Goal: Book appointment/travel/reservation

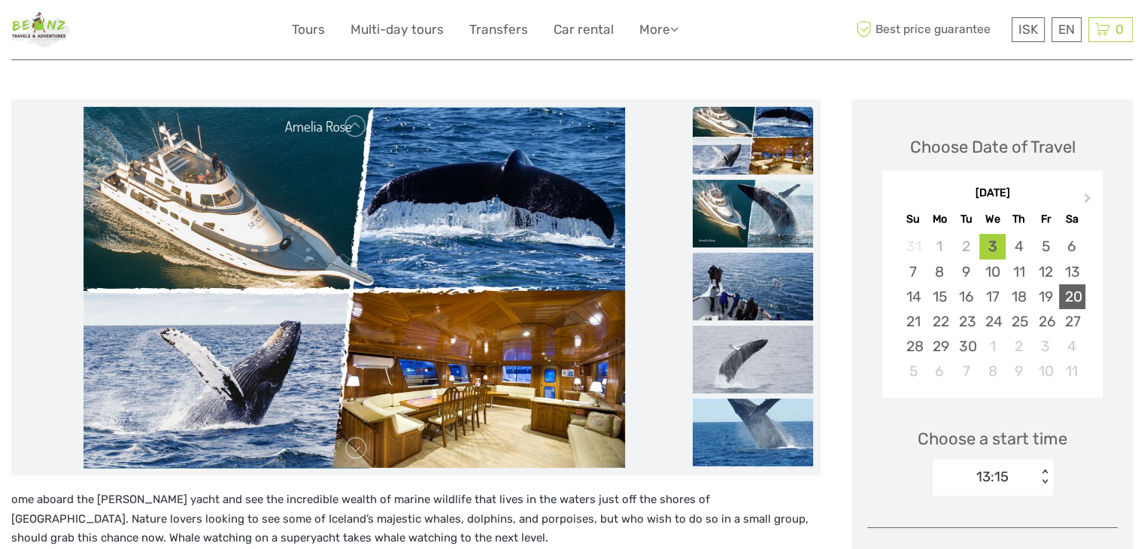
click at [1085, 296] on div "20" at bounding box center [1072, 296] width 26 height 25
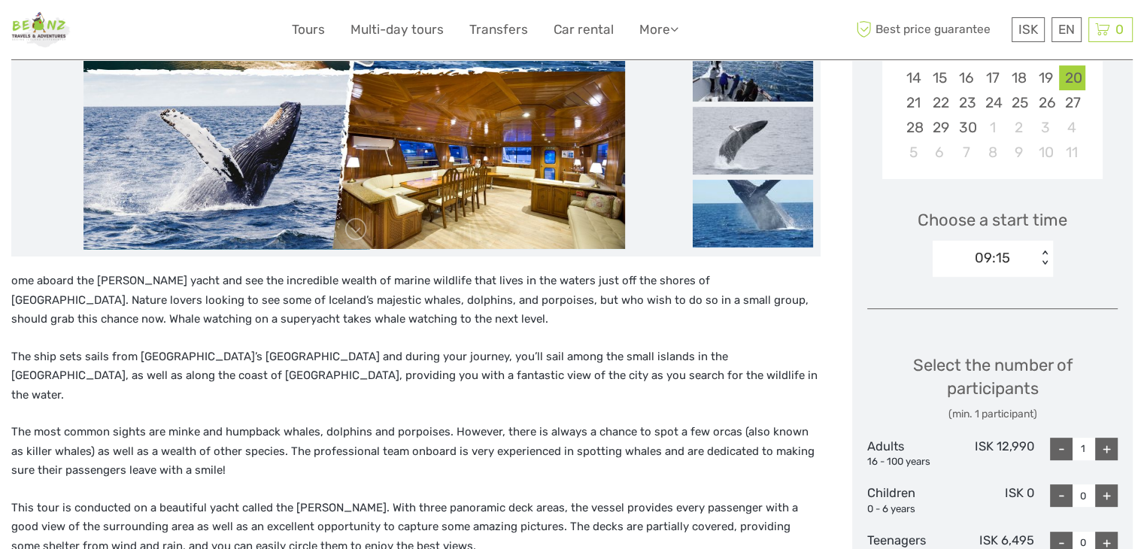
scroll to position [376, 0]
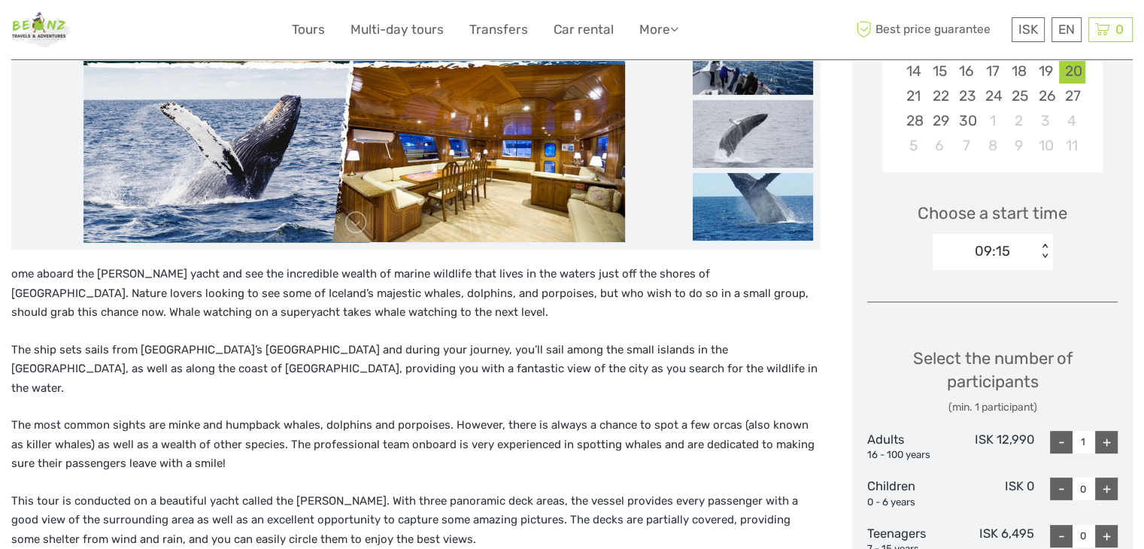
click at [996, 264] on div "09:15 < >" at bounding box center [993, 252] width 120 height 36
click at [1000, 323] on div "13:15" at bounding box center [992, 323] width 105 height 26
click at [1110, 436] on div "+" at bounding box center [1106, 442] width 23 height 23
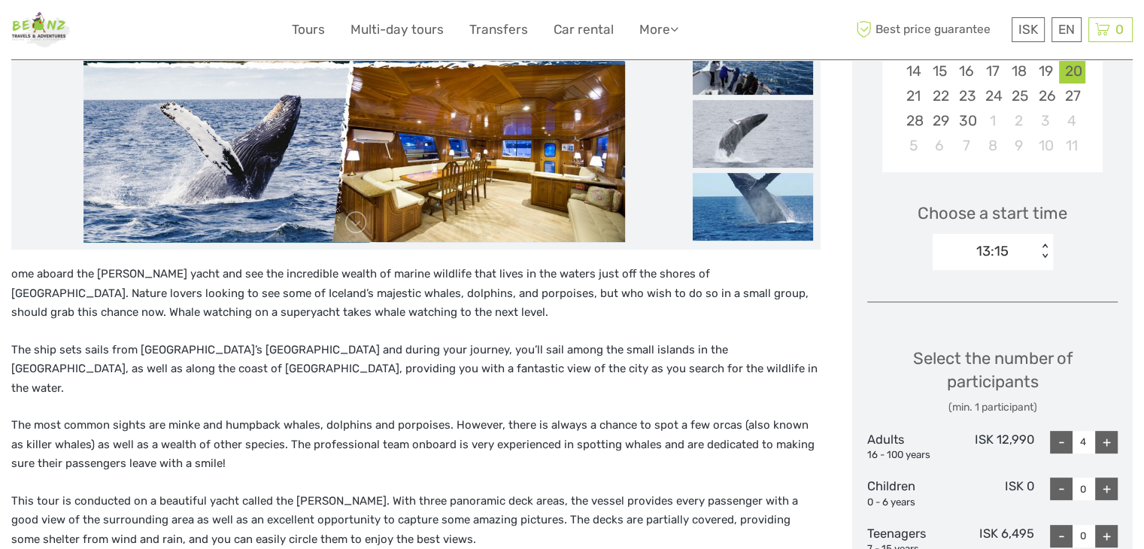
click at [1110, 435] on div "+" at bounding box center [1106, 442] width 23 height 23
click at [1109, 435] on div "+" at bounding box center [1106, 442] width 23 height 23
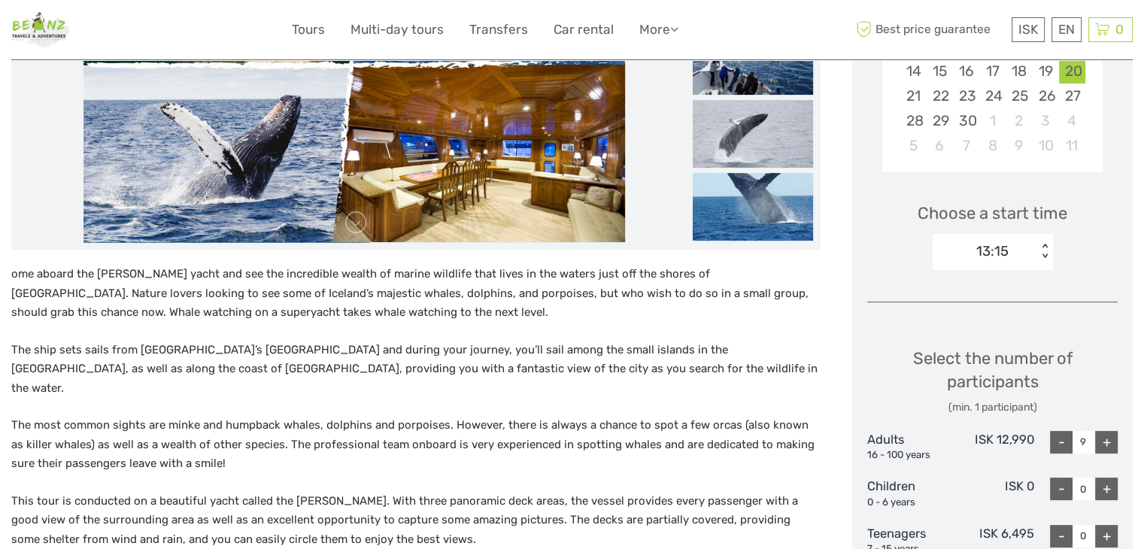
click at [1109, 434] on div "+" at bounding box center [1106, 442] width 23 height 23
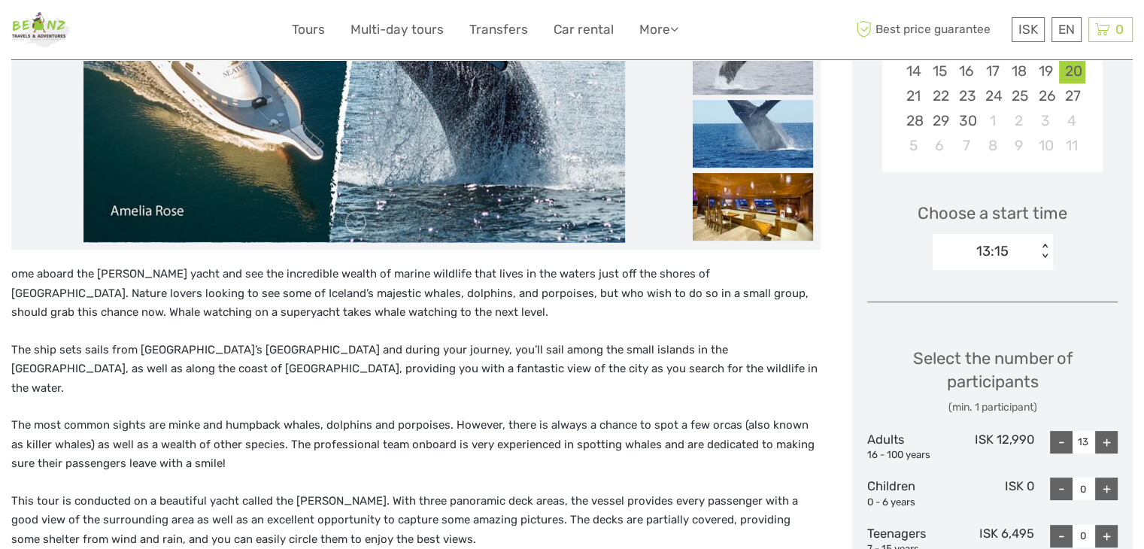
click at [1109, 434] on div "+" at bounding box center [1106, 442] width 23 height 23
click at [1109, 432] on div "+" at bounding box center [1106, 442] width 23 height 23
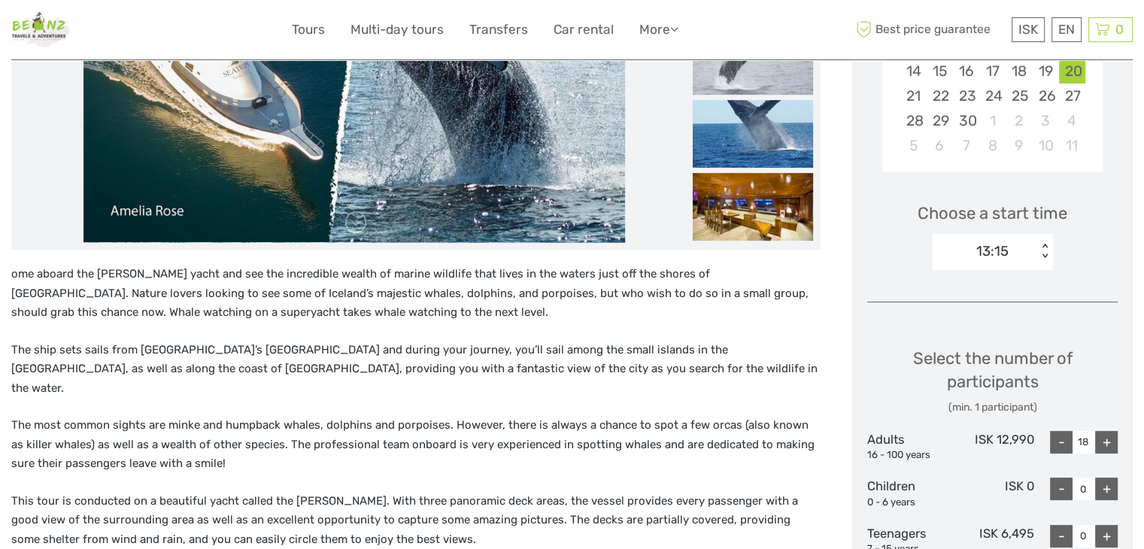
click at [1109, 432] on div "+" at bounding box center [1106, 442] width 23 height 23
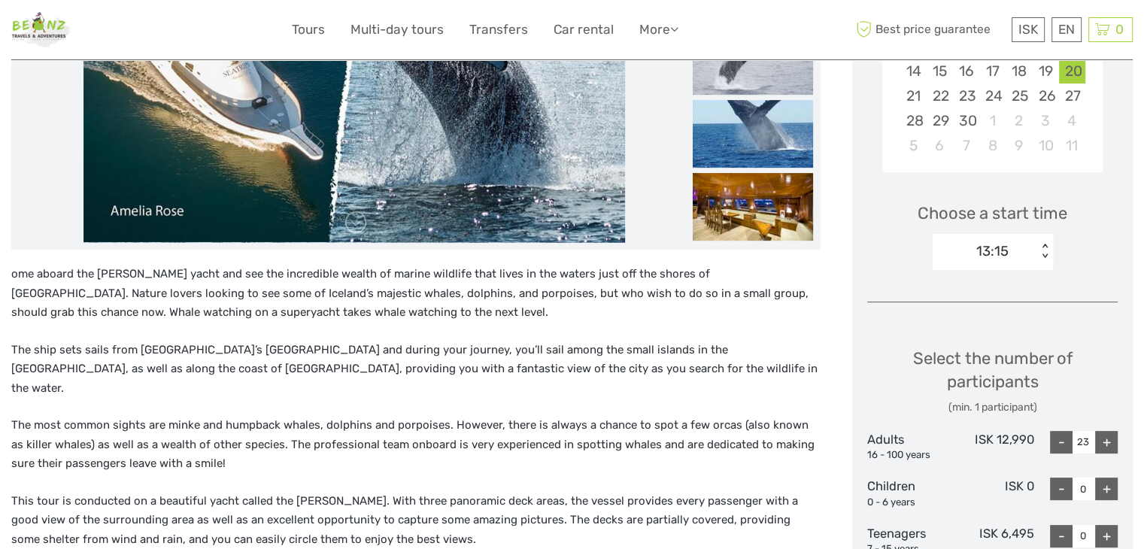
click at [1109, 432] on div "+" at bounding box center [1106, 442] width 23 height 23
click at [1108, 432] on div "+" at bounding box center [1106, 442] width 23 height 23
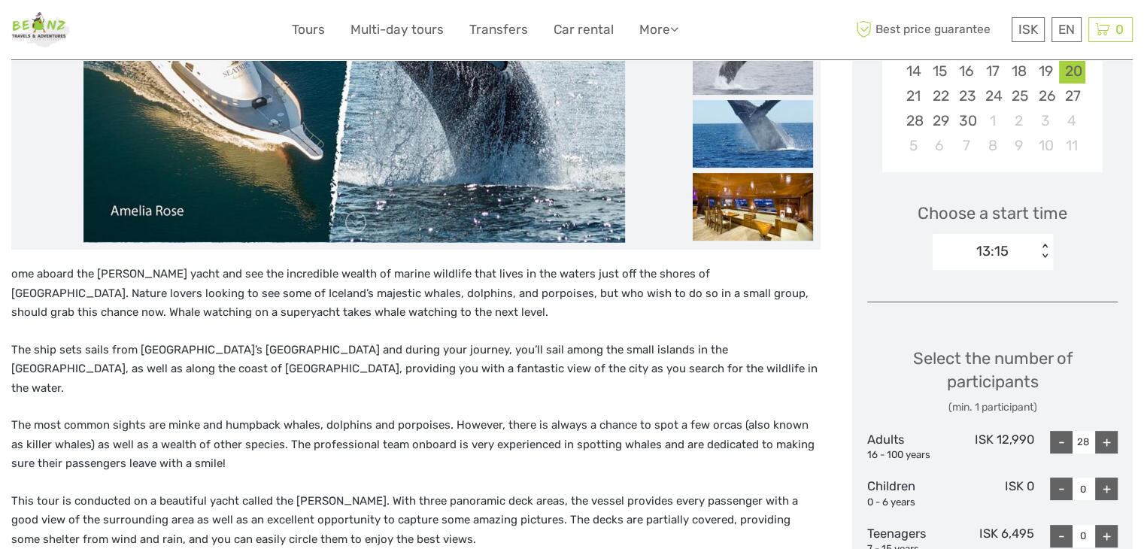
click at [1108, 432] on div "+" at bounding box center [1106, 442] width 23 height 23
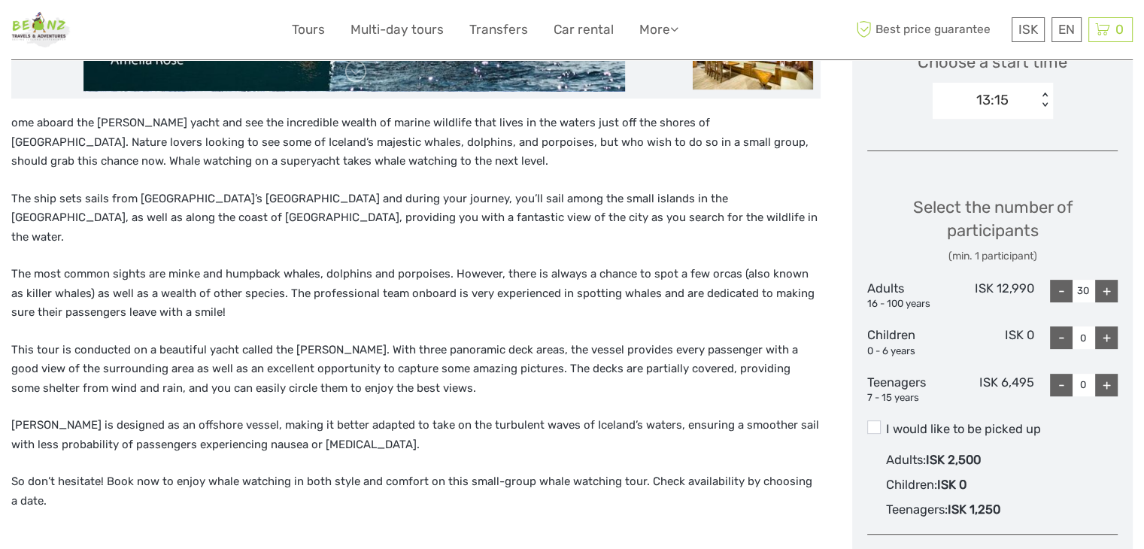
scroll to position [451, 0]
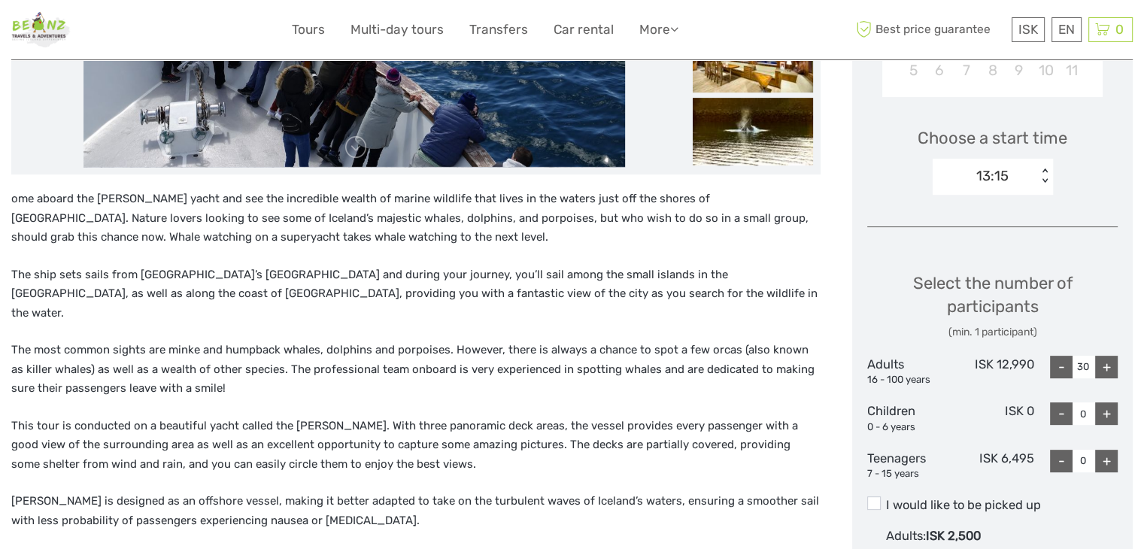
click at [1064, 366] on div "-" at bounding box center [1061, 367] width 23 height 23
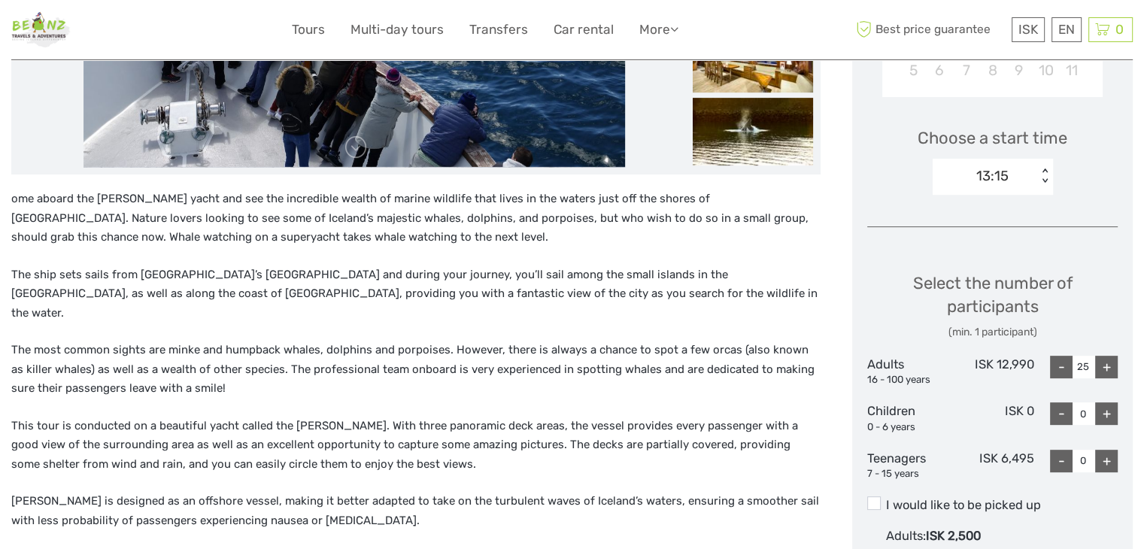
click at [1064, 366] on div "-" at bounding box center [1061, 367] width 23 height 23
click at [1065, 366] on div "-" at bounding box center [1061, 367] width 23 height 23
click at [1067, 365] on div "-" at bounding box center [1061, 367] width 23 height 23
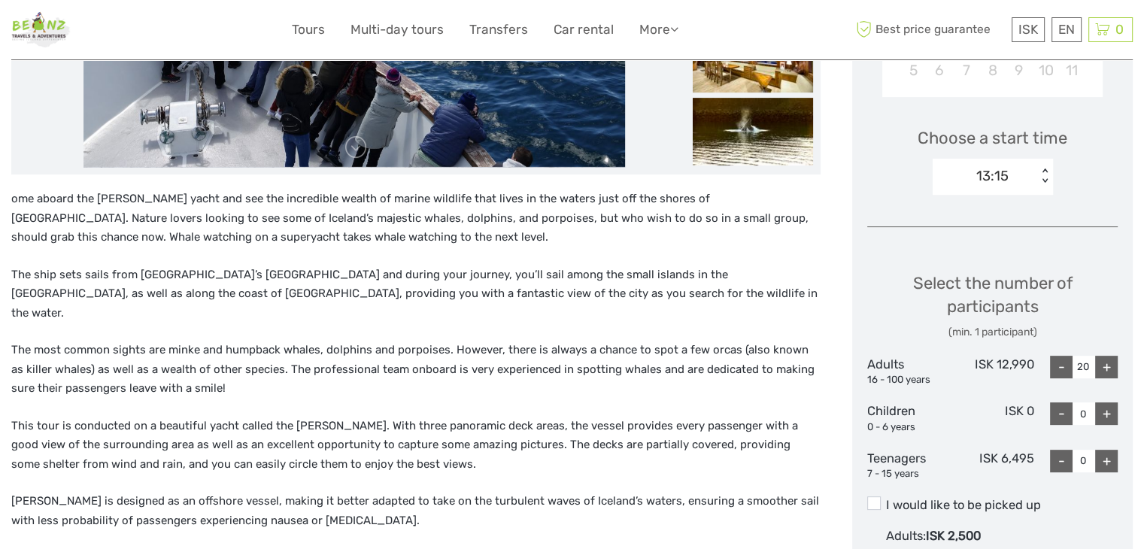
click at [1067, 365] on div "-" at bounding box center [1061, 367] width 23 height 23
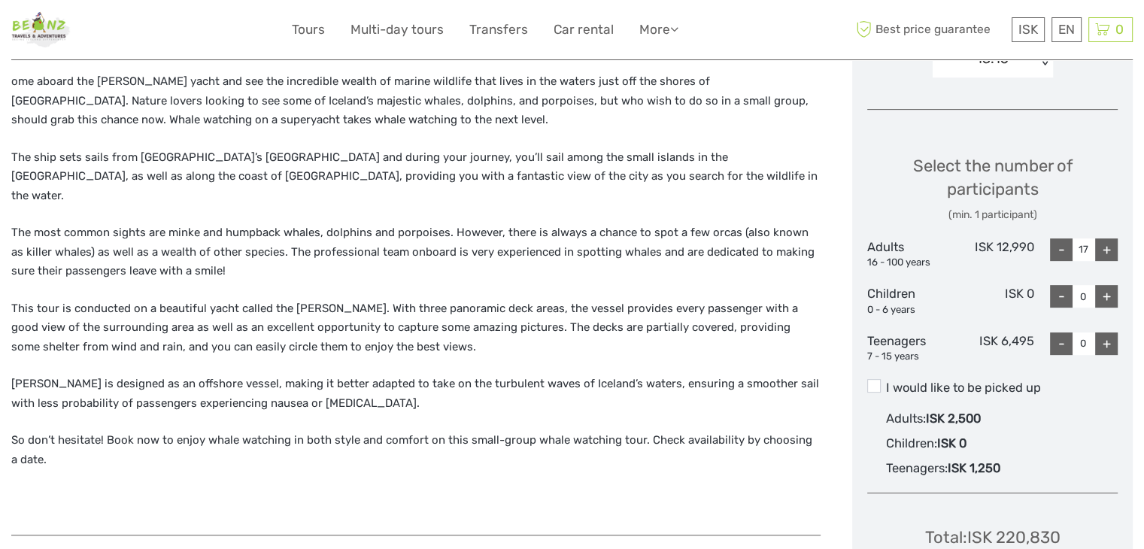
scroll to position [527, 0]
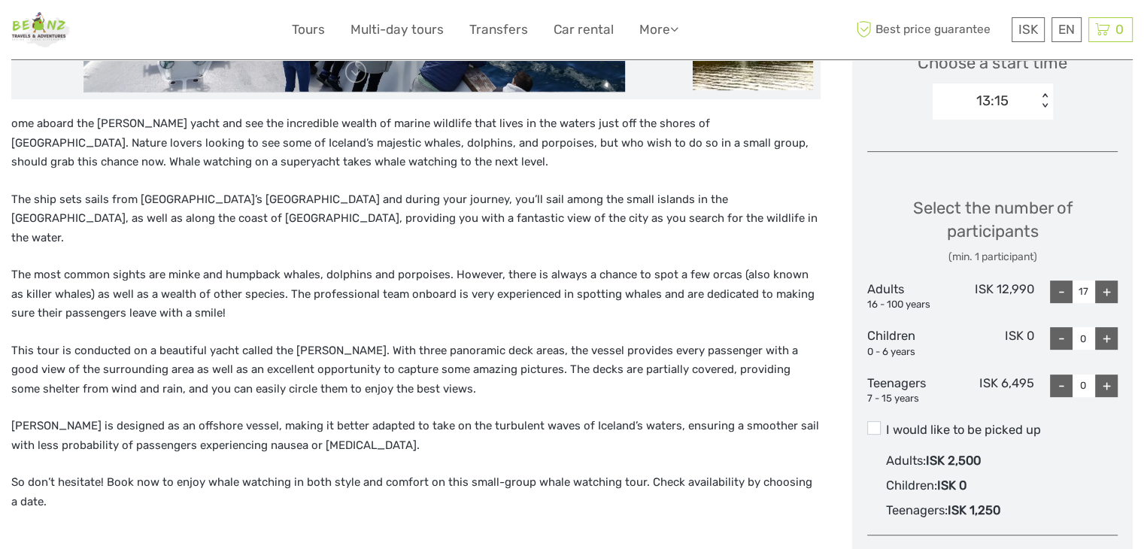
click at [1061, 295] on div "-" at bounding box center [1061, 292] width 23 height 23
click at [1062, 296] on div "-" at bounding box center [1061, 292] width 23 height 23
click at [1062, 298] on div "-" at bounding box center [1061, 292] width 23 height 23
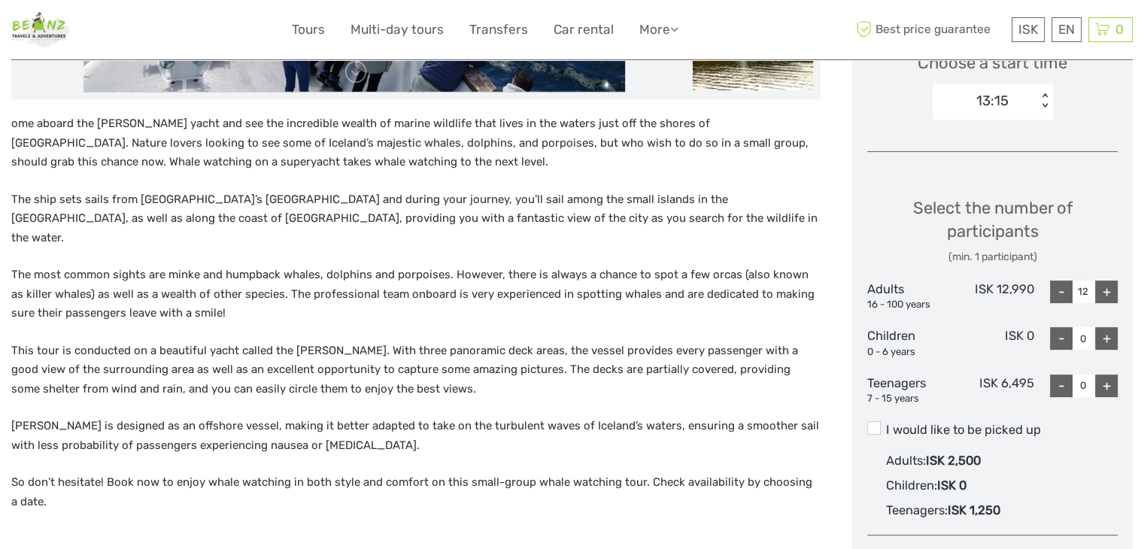
click at [1063, 293] on div "-" at bounding box center [1061, 292] width 23 height 23
type input "11"
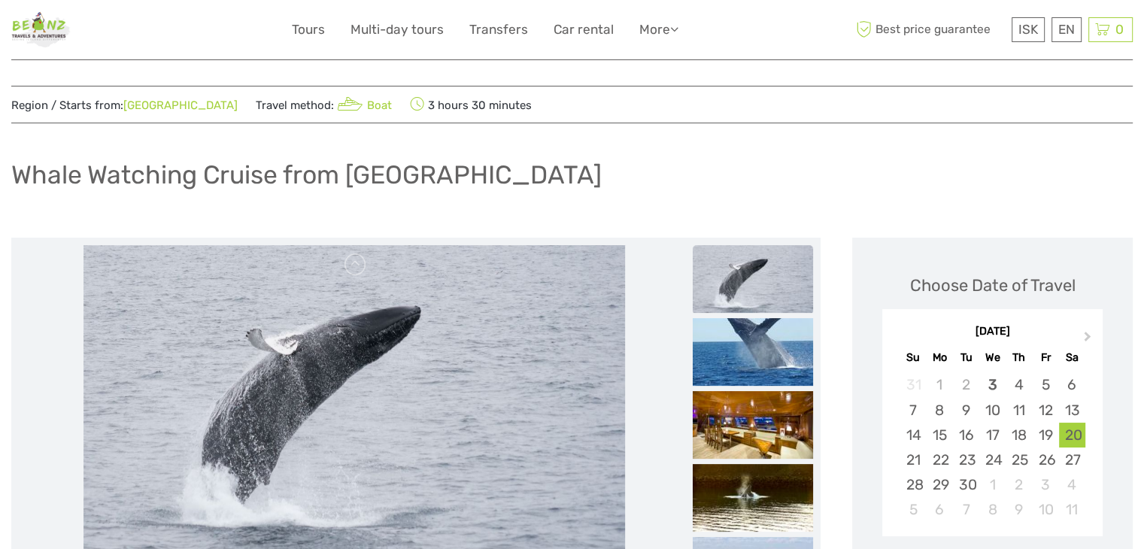
scroll to position [0, 0]
